Goal: Task Accomplishment & Management: Use online tool/utility

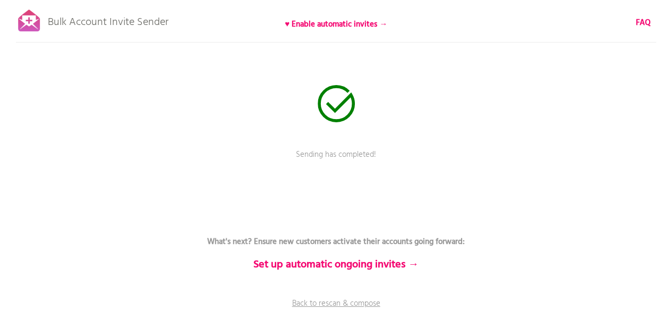
scroll to position [61, 0]
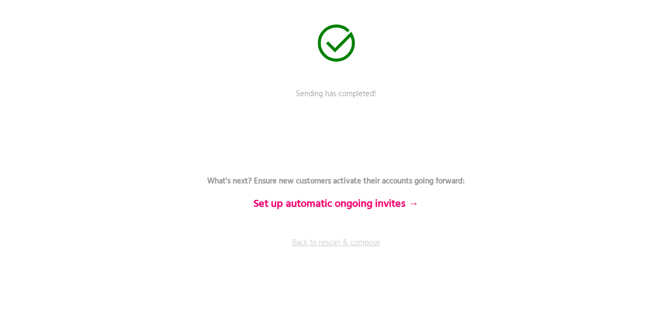
click at [346, 242] on link "Back to rescan & compose" at bounding box center [336, 250] width 319 height 27
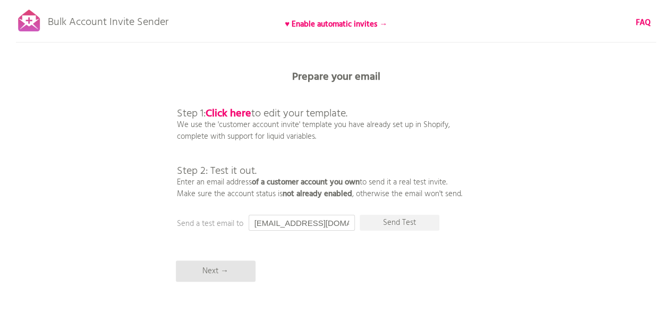
click at [333, 216] on input "[EMAIL_ADDRESS][DOMAIN_NAME]" at bounding box center [301, 222] width 106 height 16
type input "ahmed.diftar@moselaymd.com"
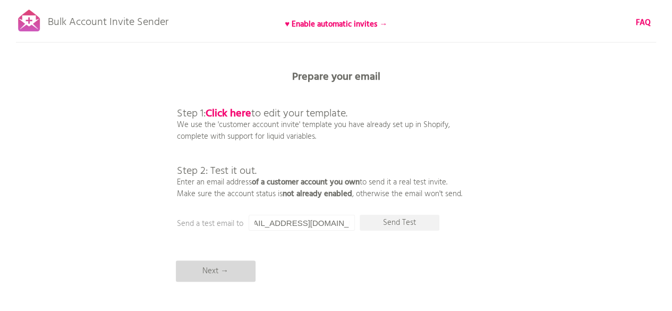
scroll to position [0, 0]
click at [245, 269] on p "Next →" at bounding box center [216, 270] width 80 height 21
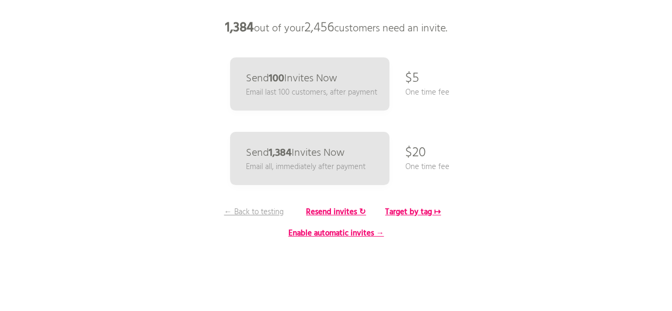
scroll to position [61, 0]
click at [255, 211] on p "← Back to testing" at bounding box center [254, 211] width 80 height 12
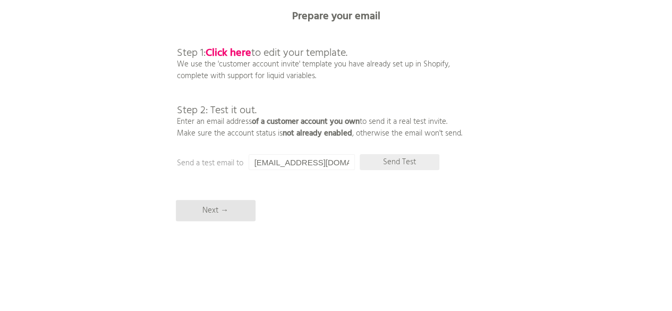
click at [409, 162] on p "Send Test" at bounding box center [399, 162] width 80 height 16
